Goal: Task Accomplishment & Management: Manage account settings

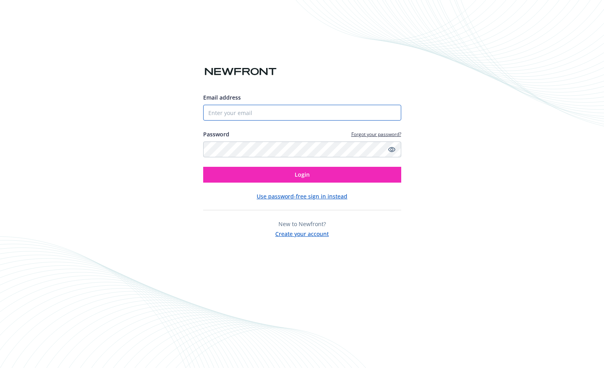
click at [241, 113] on input "Email address" at bounding box center [302, 113] width 198 height 16
type input "[PERSON_NAME][EMAIL_ADDRESS][PERSON_NAME][DOMAIN_NAME]"
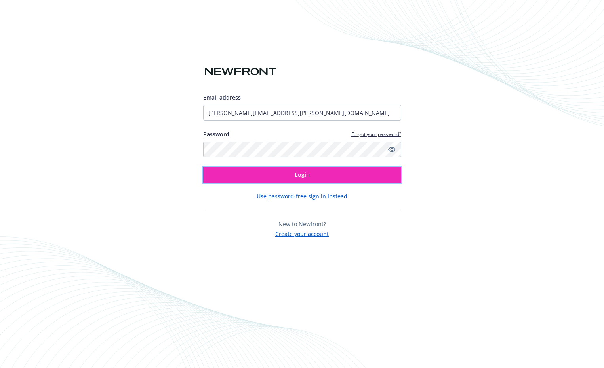
click at [283, 176] on button "Login" at bounding box center [302, 175] width 198 height 16
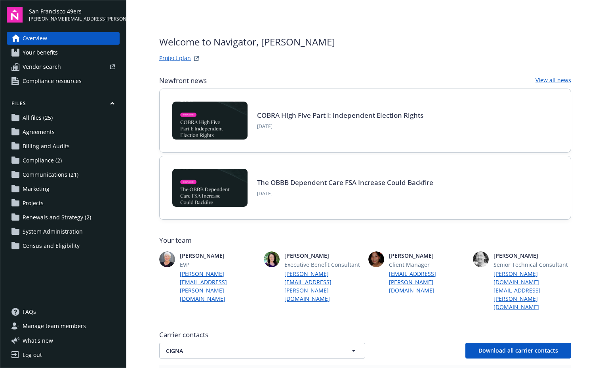
drag, startPoint x: 25, startPoint y: 116, endPoint x: 32, endPoint y: 117, distance: 6.8
click at [25, 116] on span "All files (25)" at bounding box center [38, 118] width 30 height 13
